Goal: Check status: Check status

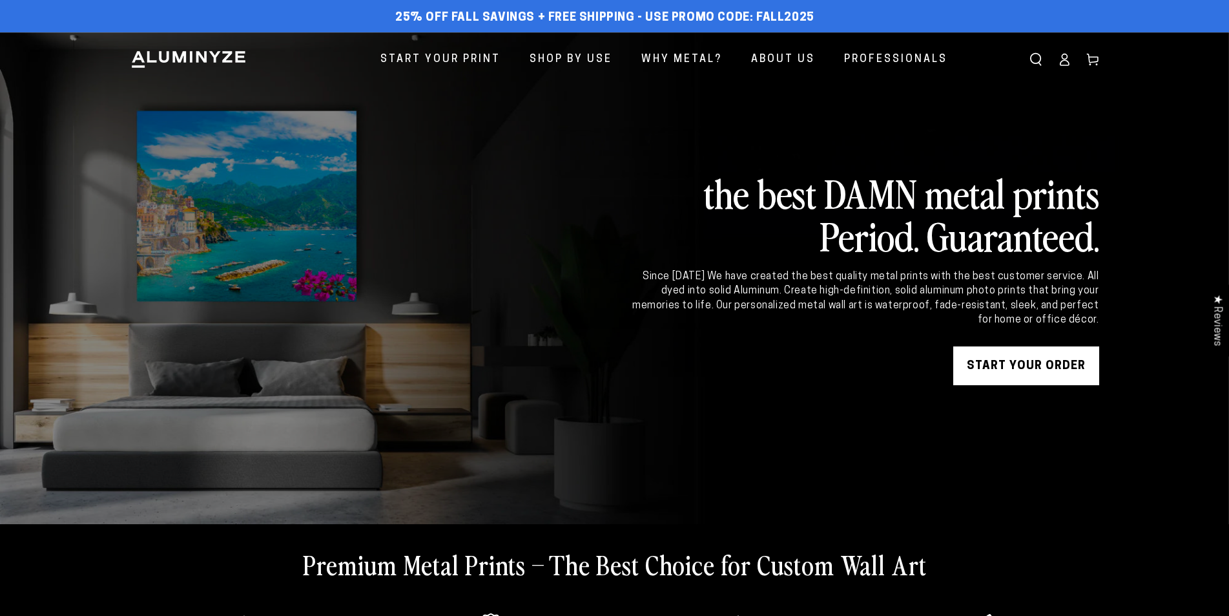
click at [1058, 60] on icon at bounding box center [1064, 59] width 13 height 13
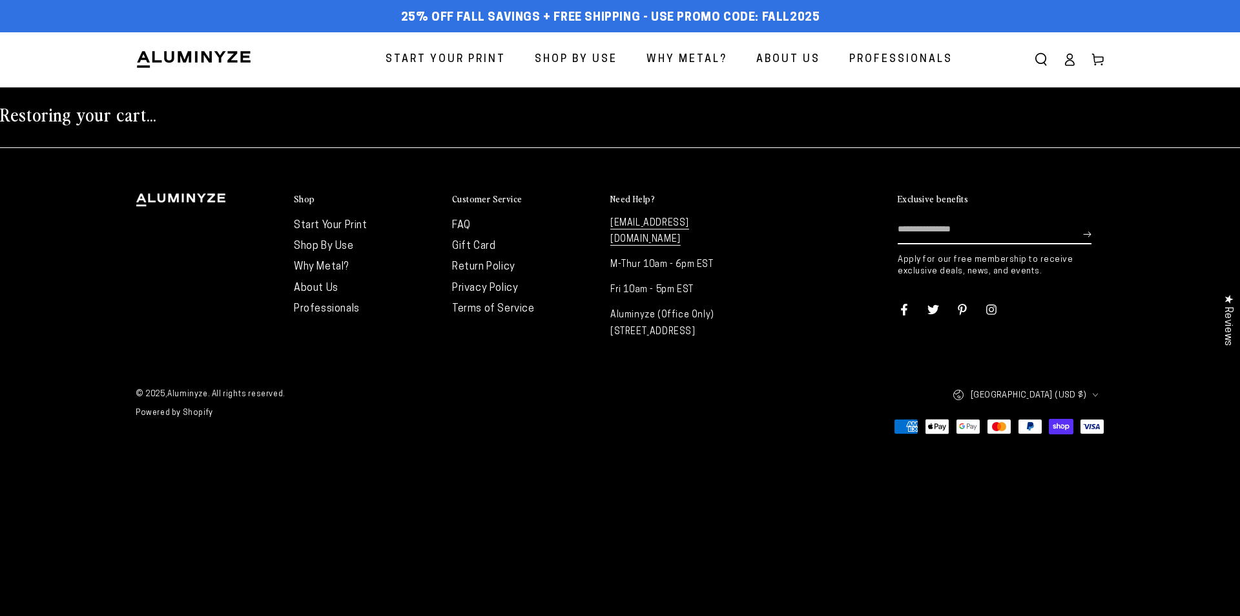
click at [1070, 62] on icon at bounding box center [1069, 59] width 13 height 13
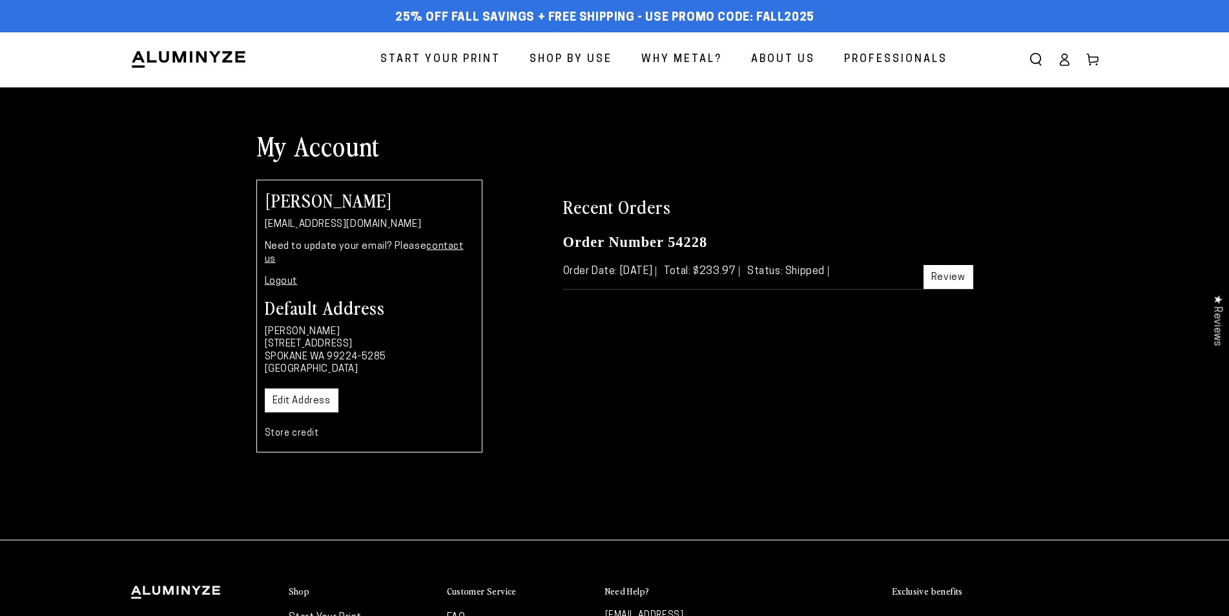
click at [935, 282] on link "Review" at bounding box center [949, 277] width 50 height 24
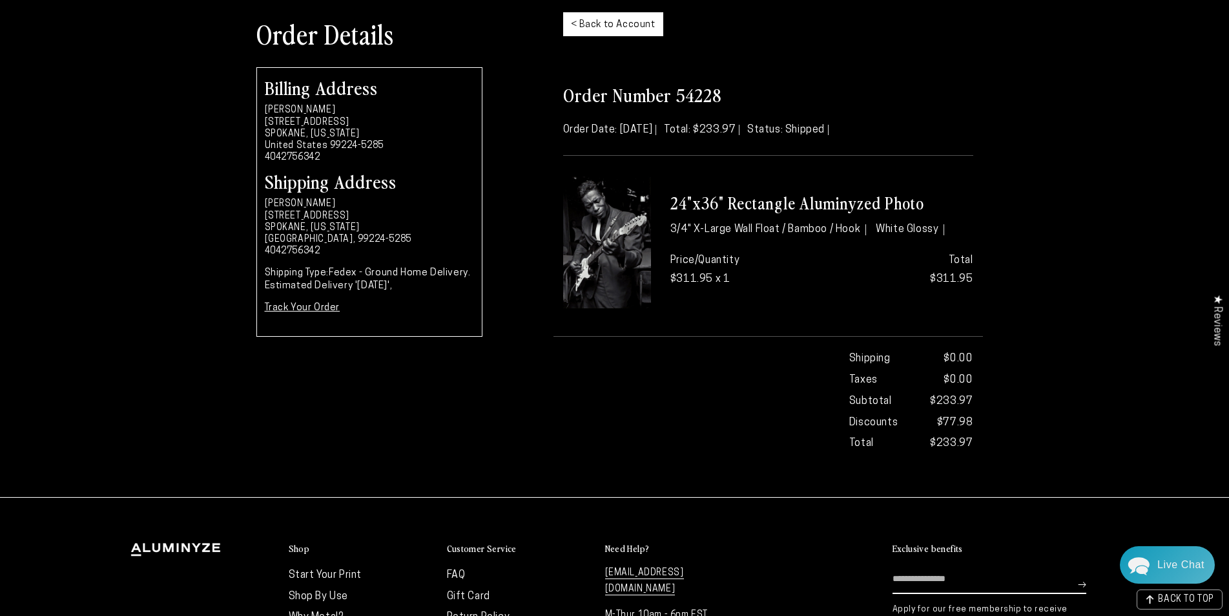
click at [318, 306] on link "Track Your Order" at bounding box center [303, 308] width 76 height 10
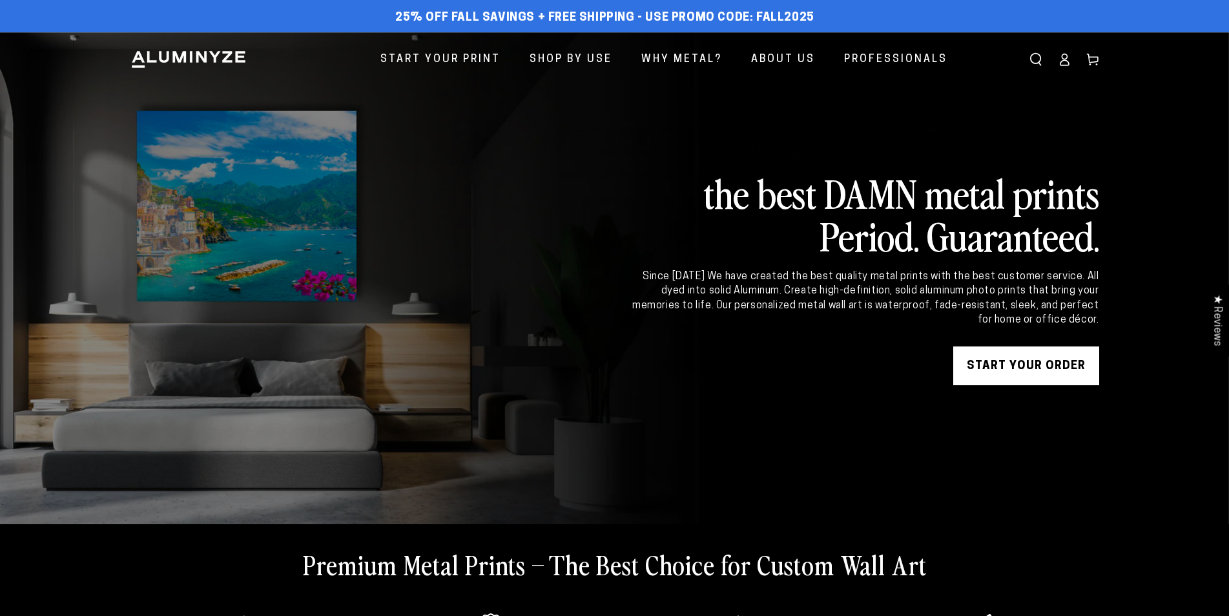
click at [1062, 67] on link "Account" at bounding box center [1064, 59] width 28 height 28
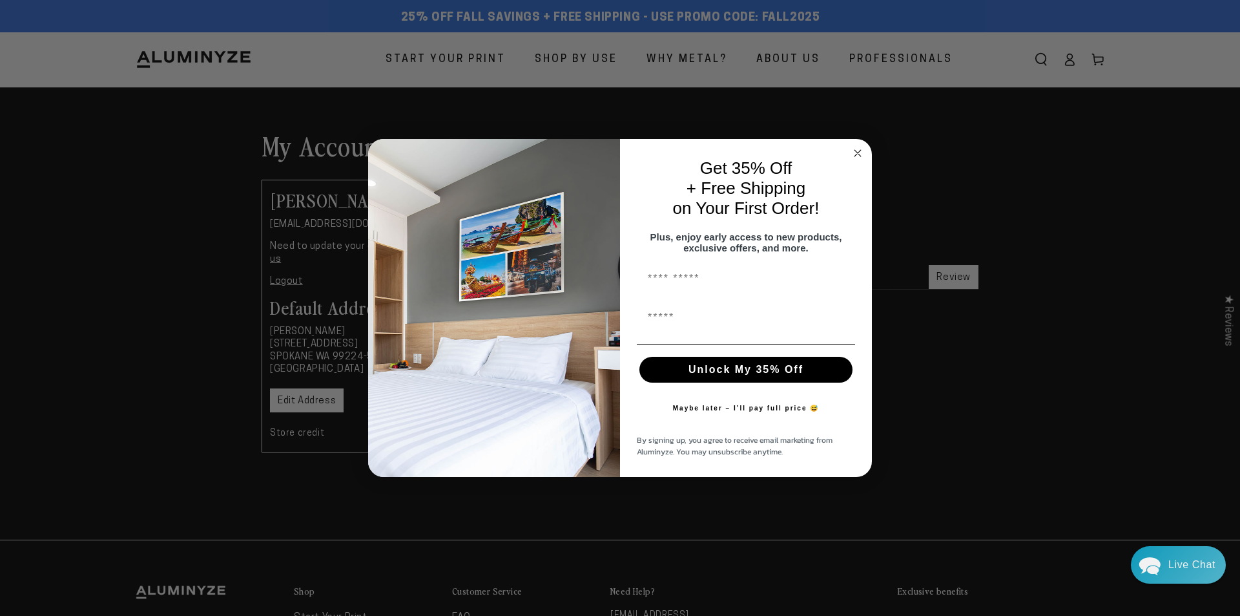
click at [855, 150] on icon "Close dialog" at bounding box center [858, 153] width 6 height 6
